Goal: Information Seeking & Learning: Find specific fact

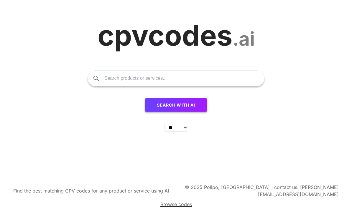
select select "**"
type input "Knowledge management"
click at [188, 108] on span "Search with AI" at bounding box center [176, 105] width 39 height 5
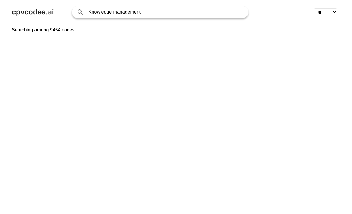
select select "**"
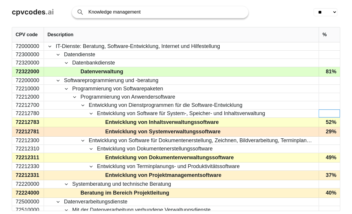
click at [32, 52] on div "72300000" at bounding box center [28, 55] width 32 height 8
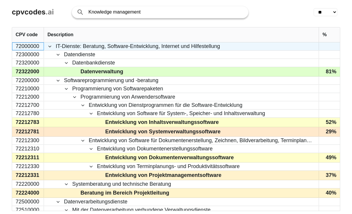
click at [41, 44] on div "72000000" at bounding box center [28, 46] width 32 height 8
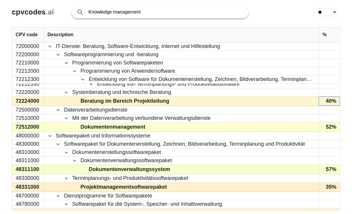
click at [36, 132] on div "48000000" at bounding box center [28, 136] width 32 height 8
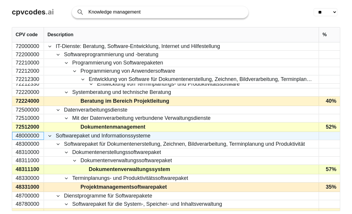
click at [34, 130] on div "72512000" at bounding box center [28, 127] width 32 height 9
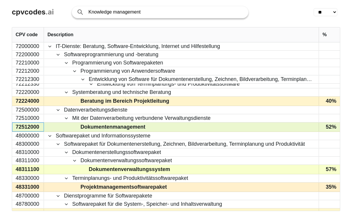
click at [25, 130] on div "72512000" at bounding box center [28, 127] width 32 height 9
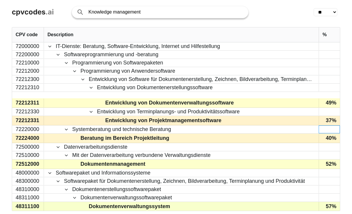
scroll to position [67, 0]
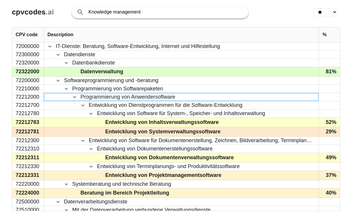
click at [187, 11] on input "Knowledge management" at bounding box center [165, 12] width 154 height 12
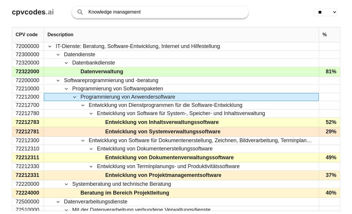
click at [205, 11] on input "Knowledge management" at bounding box center [165, 12] width 154 height 12
click at [205, 10] on input "Knowledge management" at bounding box center [165, 12] width 154 height 12
click at [209, 10] on input "Knowledge management" at bounding box center [165, 12] width 154 height 12
type input "K"
type input "AI Agents"
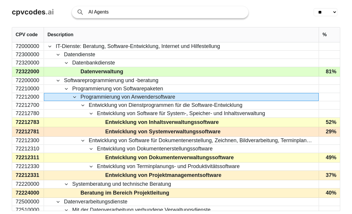
click button "Search with AI" at bounding box center [0, 0] width 0 height 0
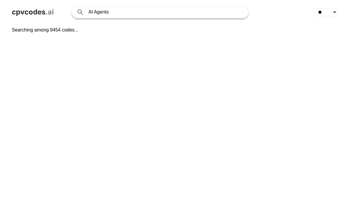
select select "**"
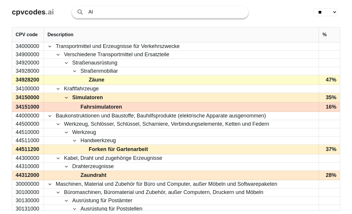
type input "A"
type input "KI"
click button "Search with AI" at bounding box center [0, 0] width 0 height 0
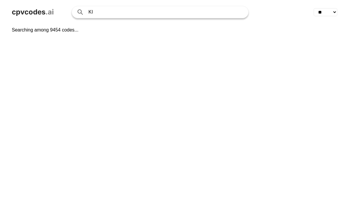
select select "**"
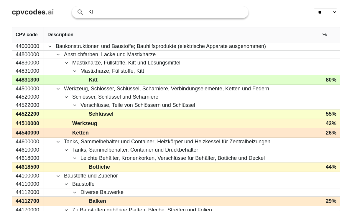
type input "K"
type input "Künstliche Intelligenz"
click button "Search with AI" at bounding box center [0, 0] width 0 height 0
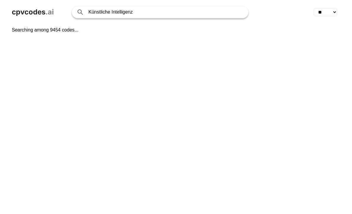
select select "**"
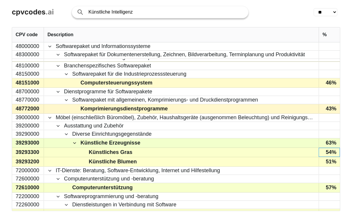
scroll to position [151, 0]
